Goal: Find specific page/section: Find specific page/section

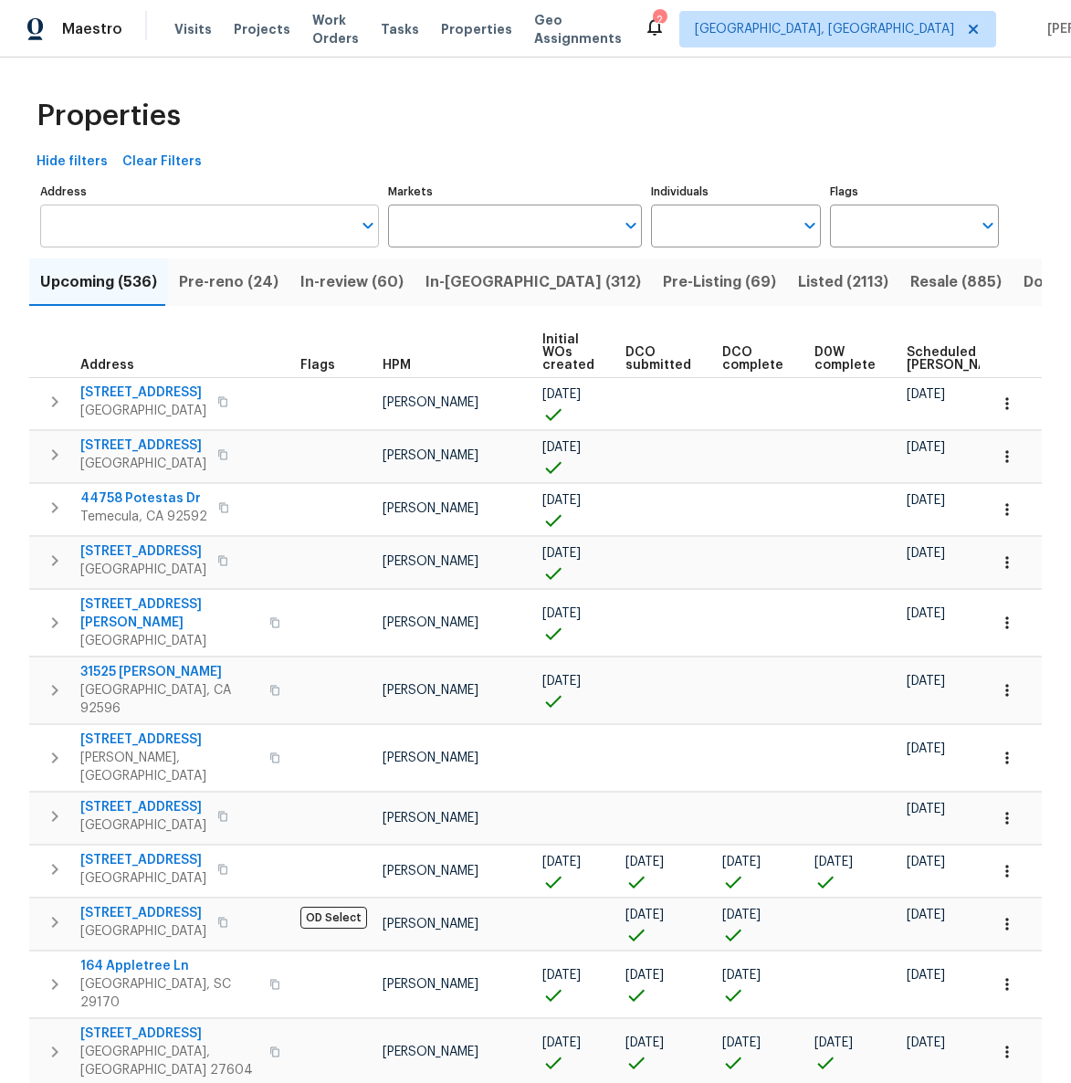
click at [195, 213] on input "Address" at bounding box center [195, 225] width 311 height 43
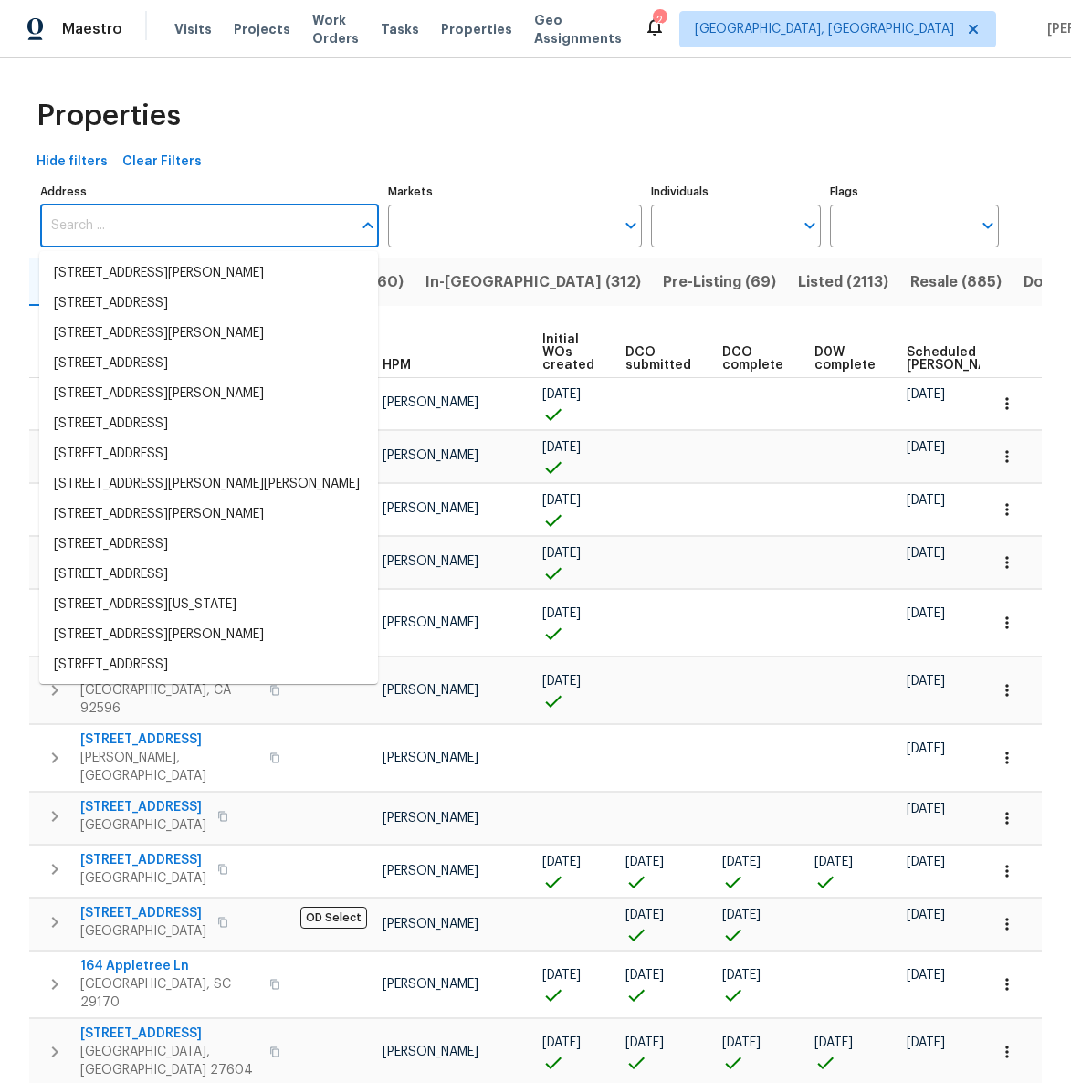
paste input "[STREET_ADDRESS]"
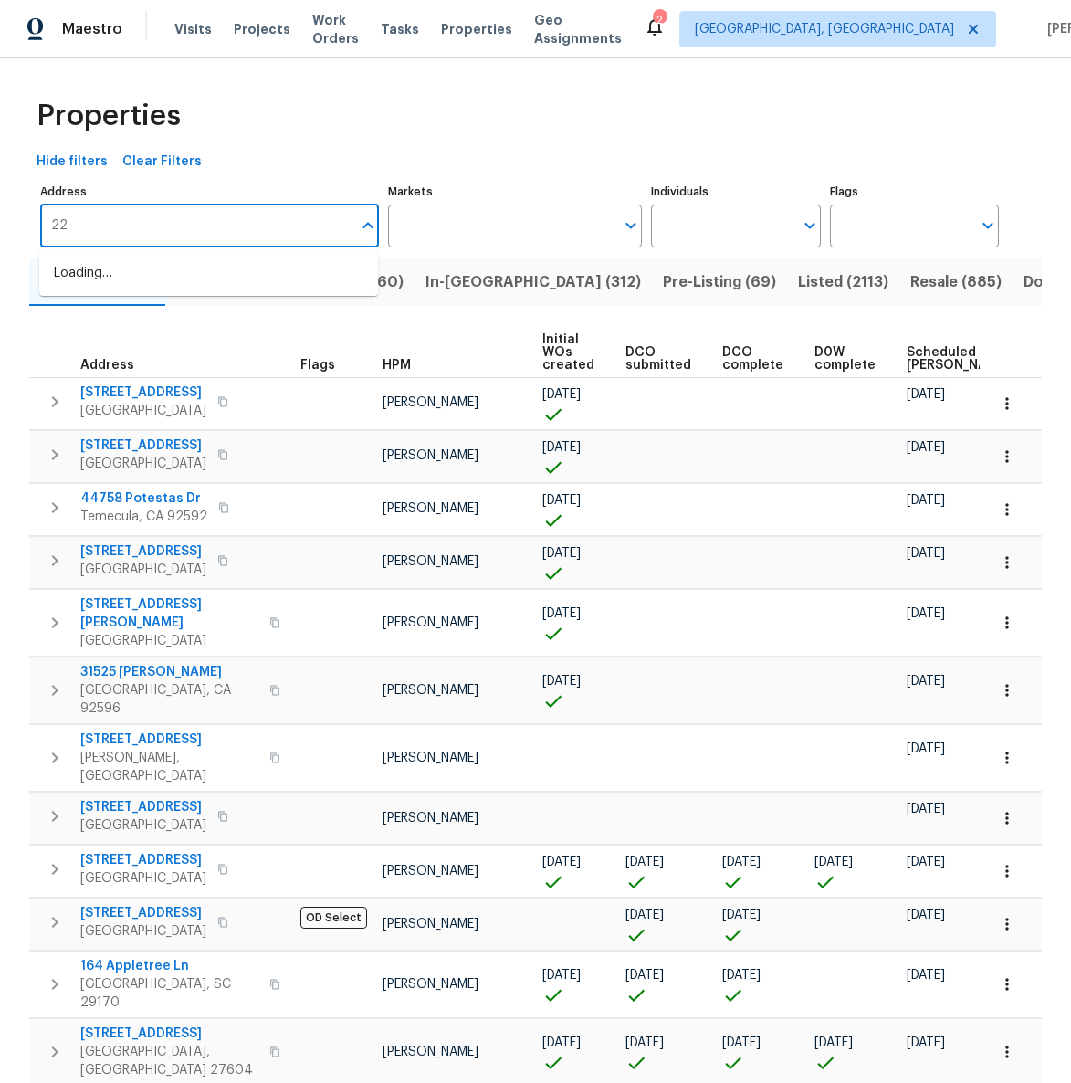
type input "2"
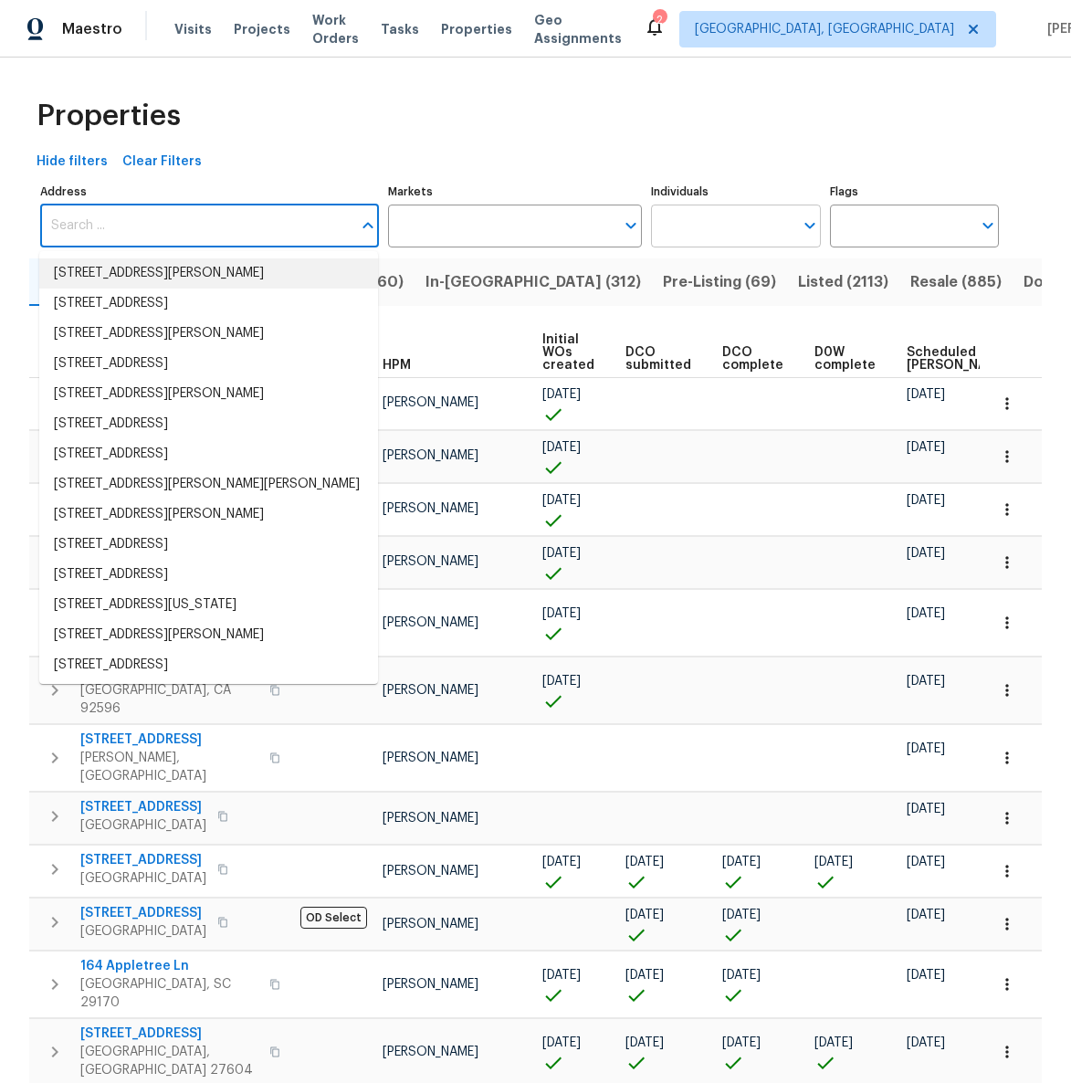
click at [662, 228] on input "Individuals" at bounding box center [721, 225] width 141 height 43
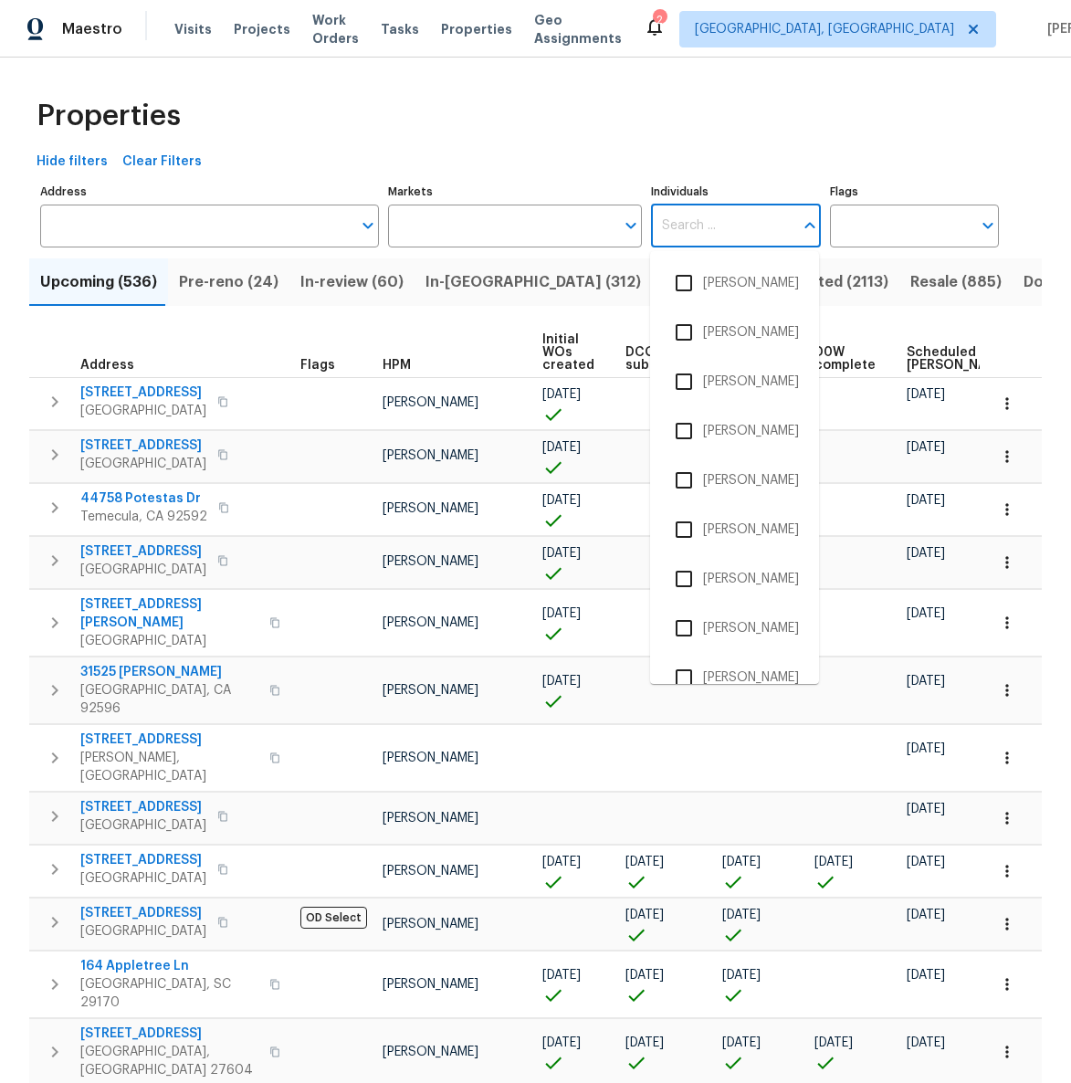
click at [662, 228] on input "Individuals" at bounding box center [721, 225] width 141 height 43
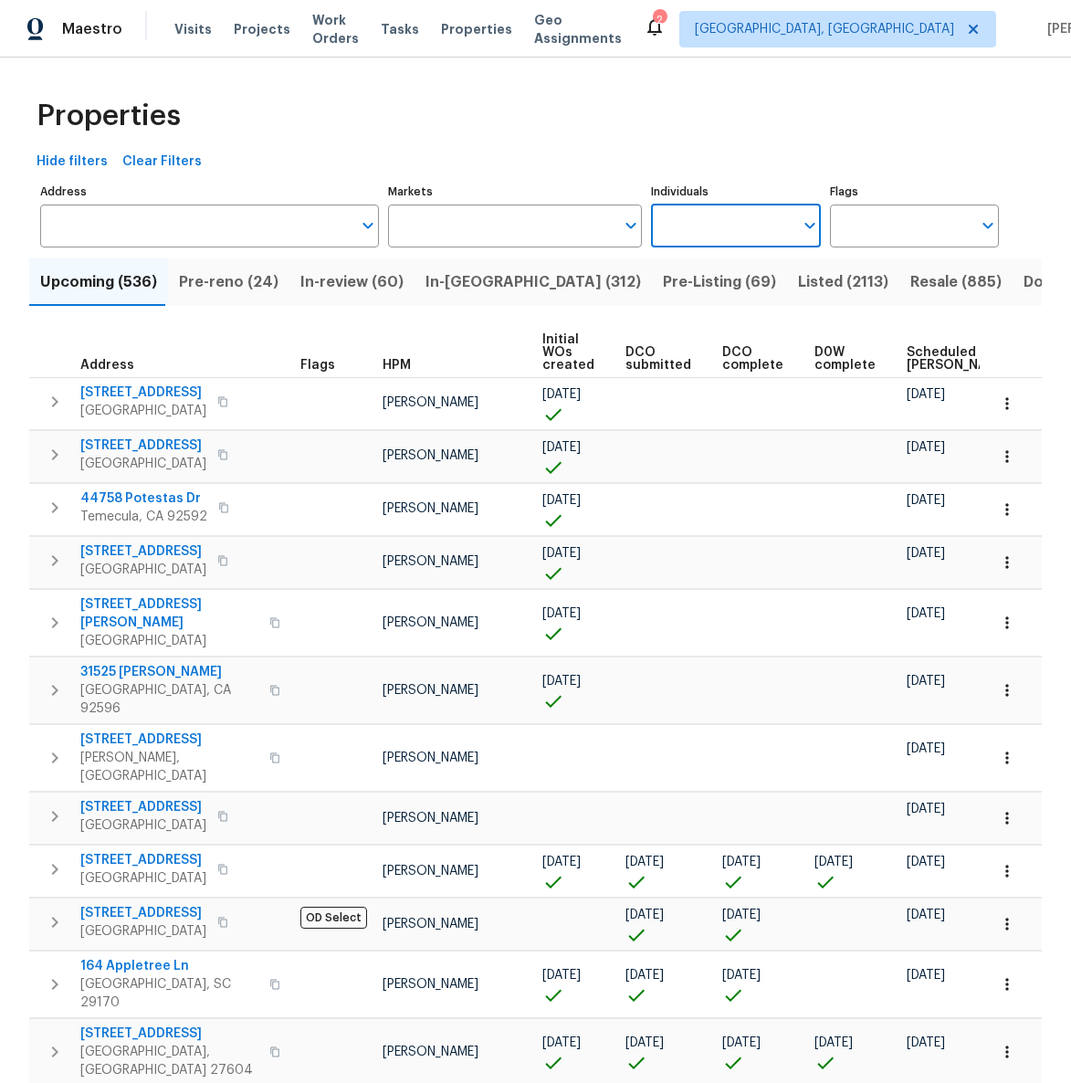
click at [662, 228] on input "Individuals" at bounding box center [721, 225] width 141 height 43
click at [640, 158] on div "Hide filters Clear Filters" at bounding box center [535, 162] width 1012 height 34
